Goal: Find contact information: Find contact information

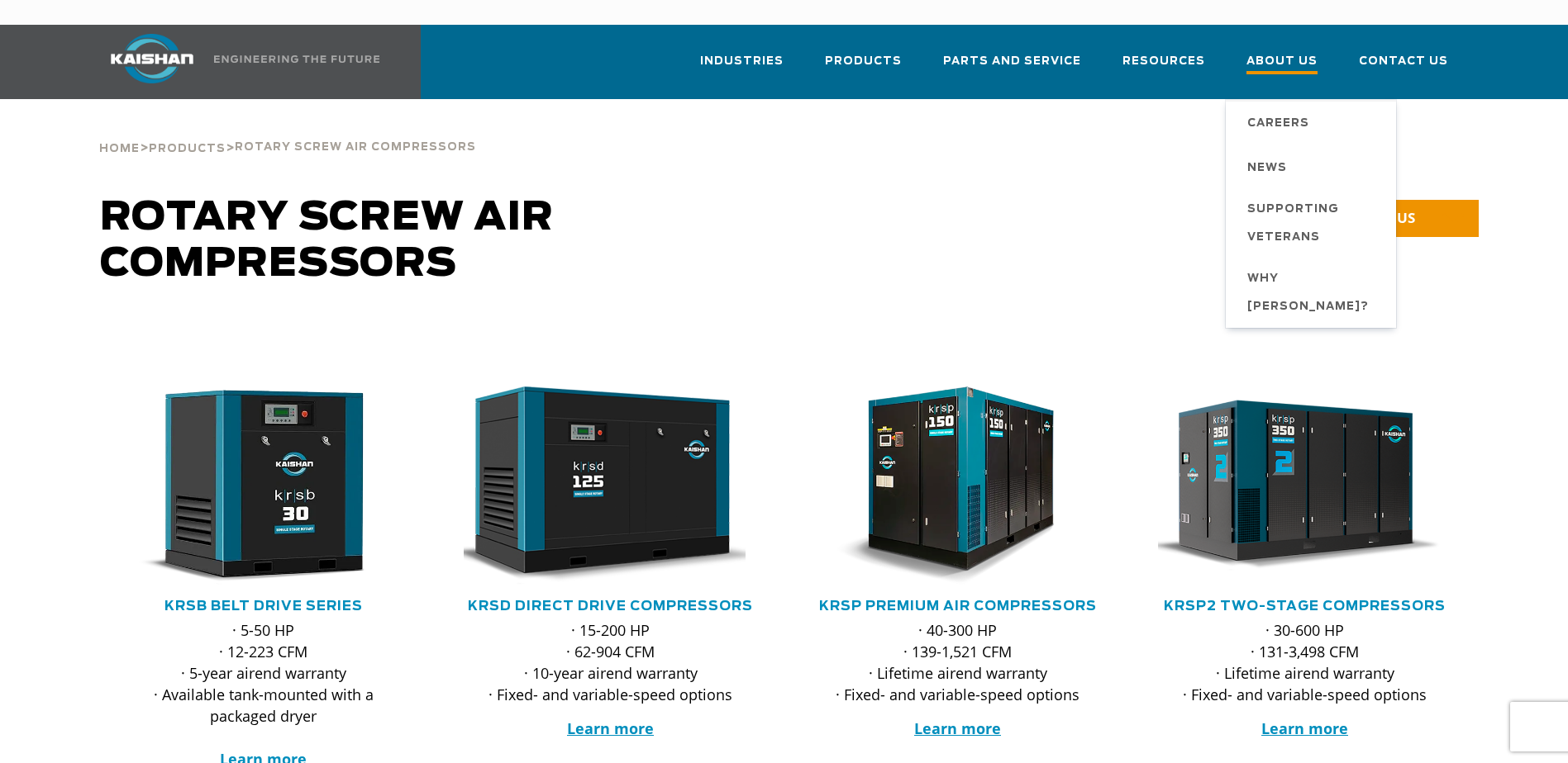
click at [1290, 52] on span "About Us" at bounding box center [1282, 62] width 71 height 22
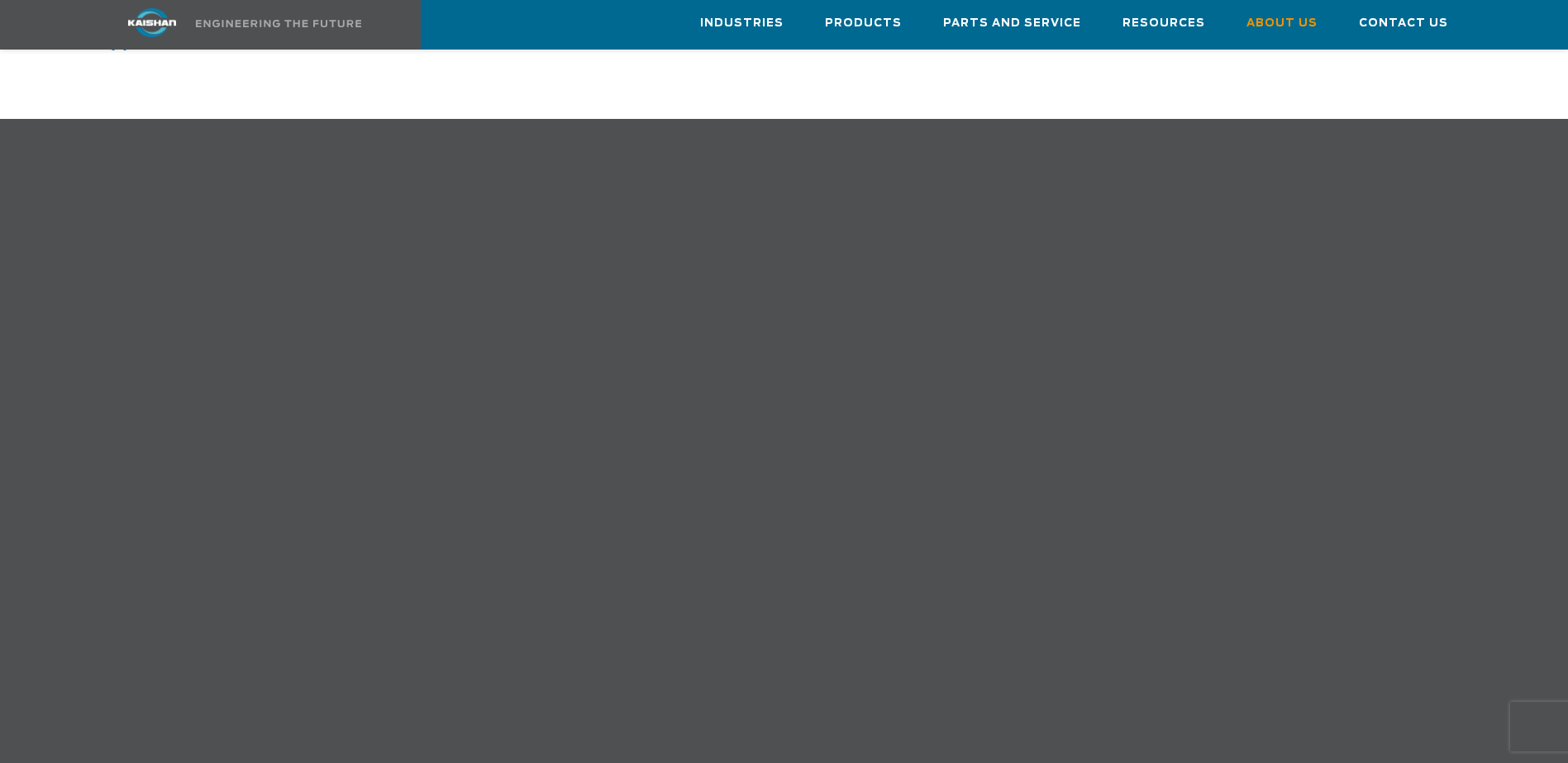
scroll to position [826, 0]
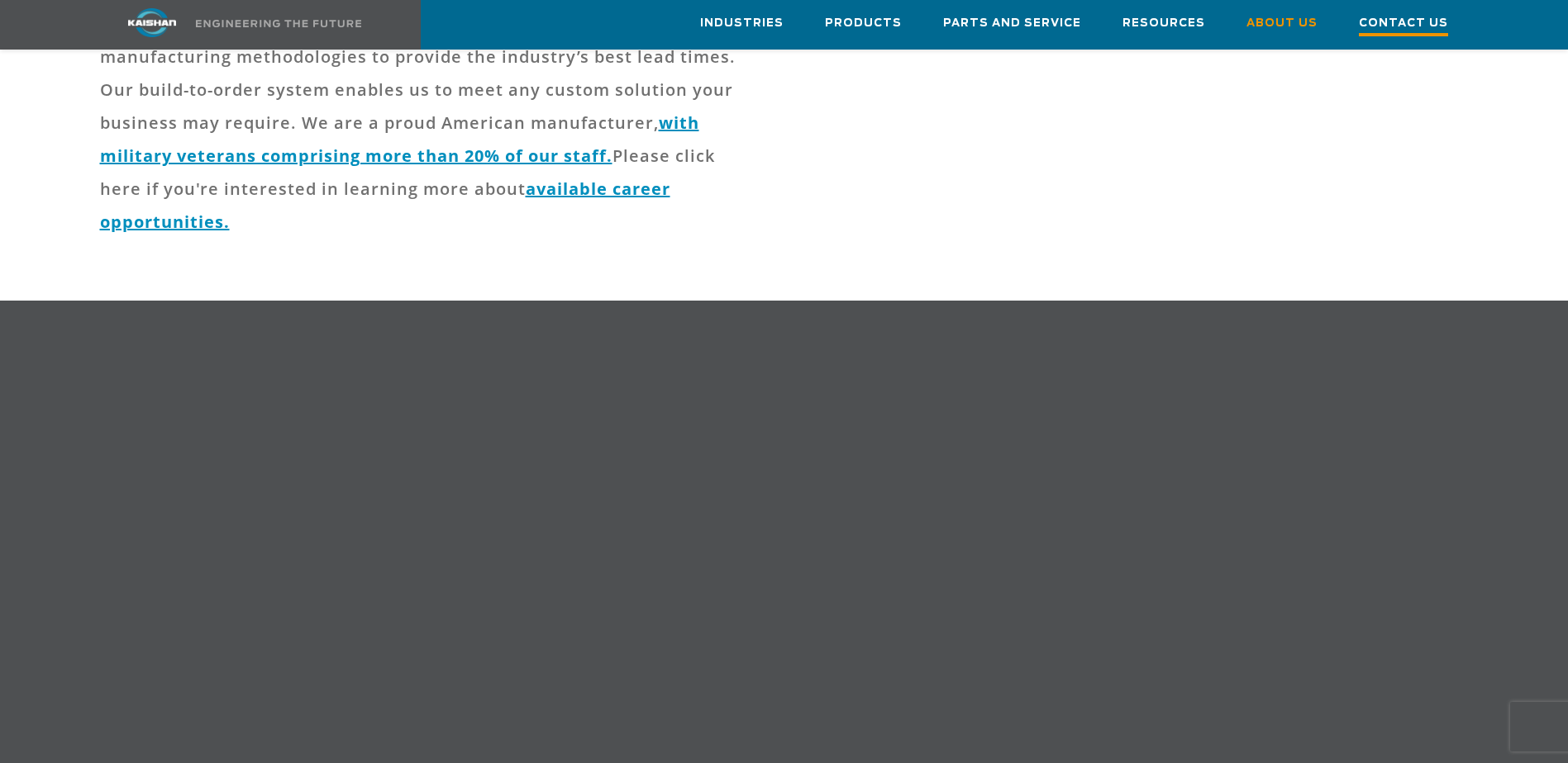
click at [1411, 25] on span "Contact Us" at bounding box center [1404, 25] width 90 height 22
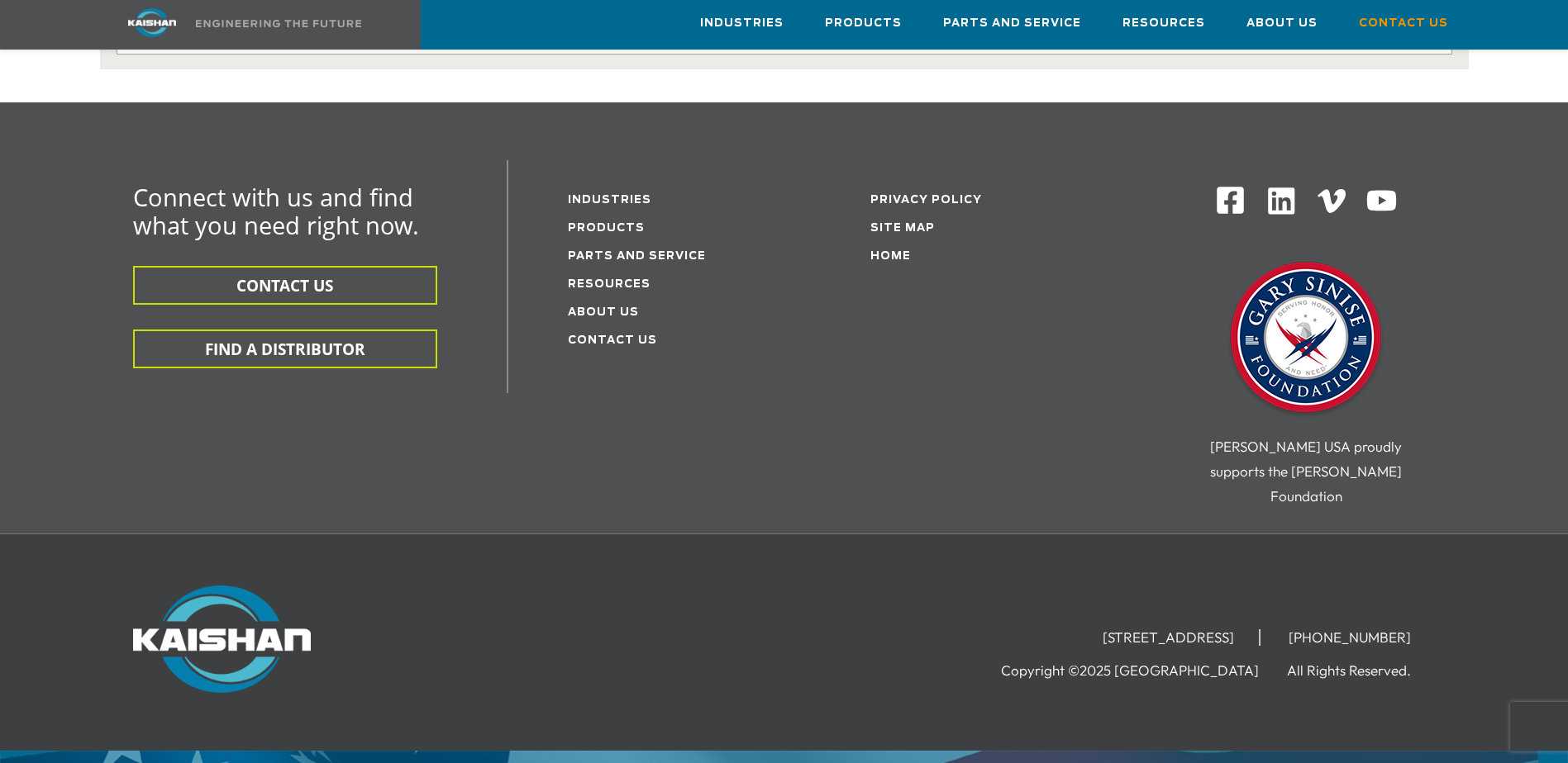
scroll to position [456, 0]
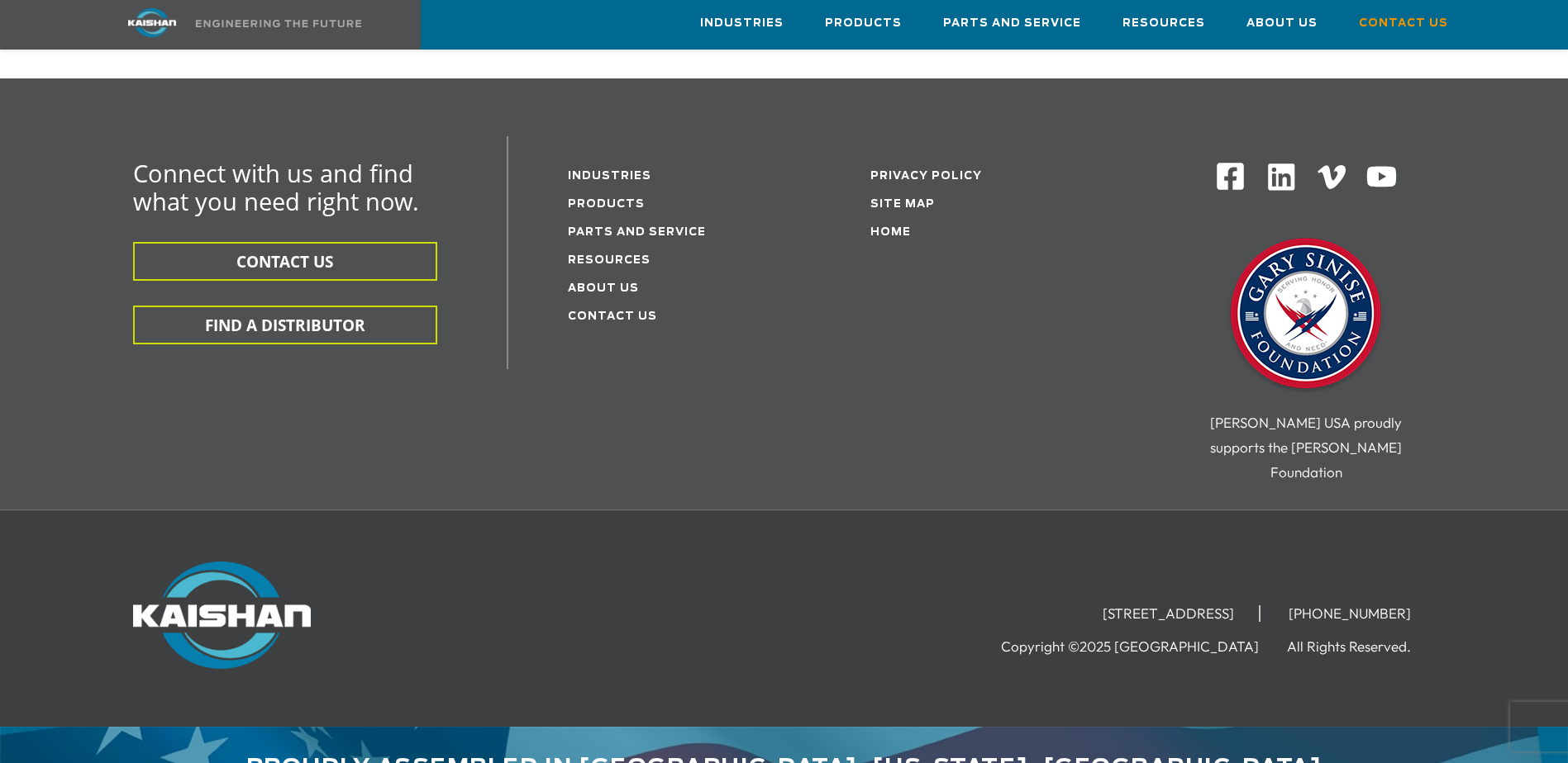
click at [1078, 606] on li "[STREET_ADDRESS]" at bounding box center [1169, 614] width 183 height 17
drag, startPoint x: 992, startPoint y: 561, endPoint x: 1263, endPoint y: 560, distance: 271.0
click at [1261, 606] on li "[STREET_ADDRESS]" at bounding box center [1169, 614] width 183 height 17
copy li "[STREET_ADDRESS]"
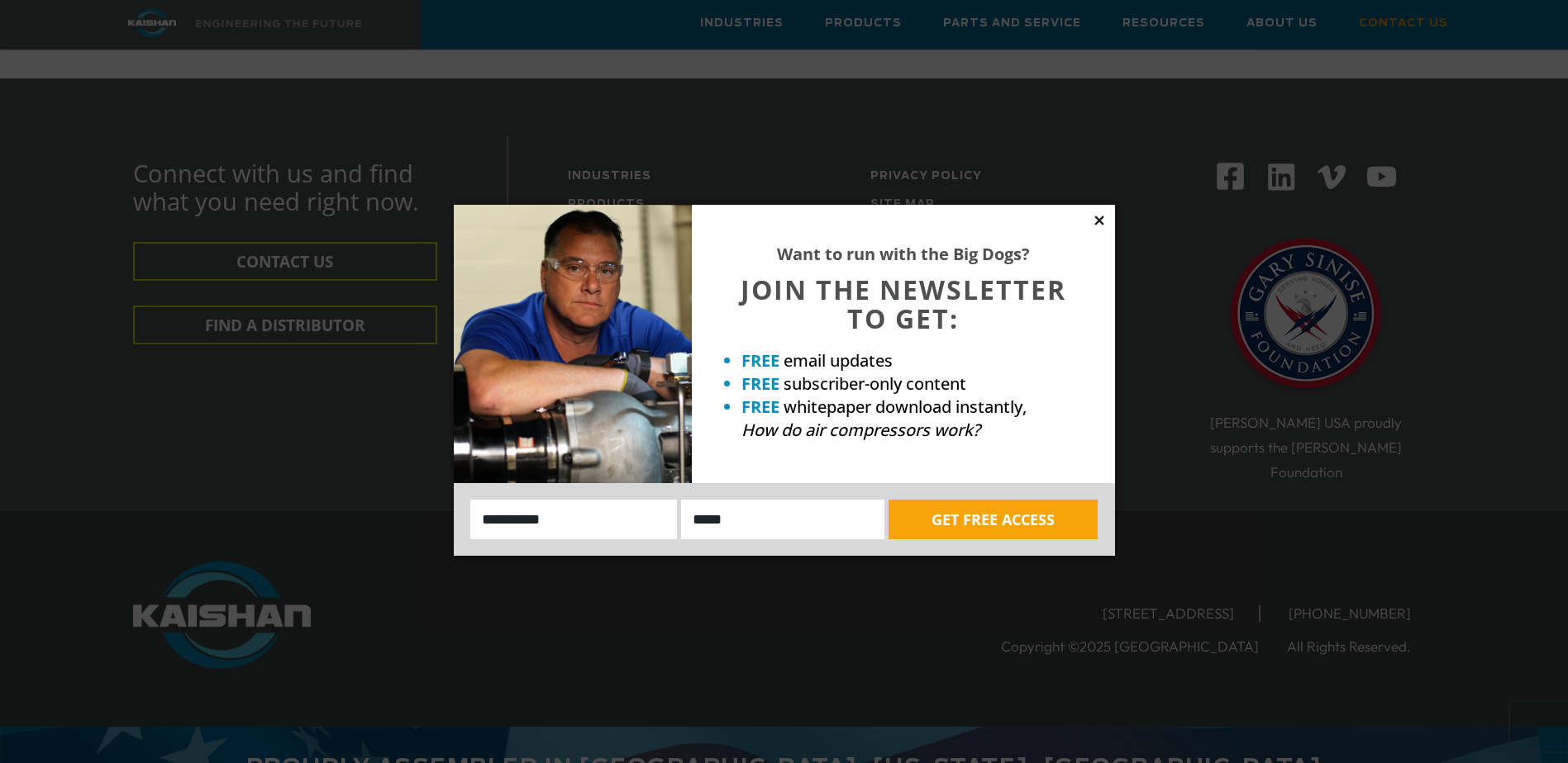
click at [1100, 216] on icon at bounding box center [1099, 220] width 15 height 15
